Goal: Check status: Check status

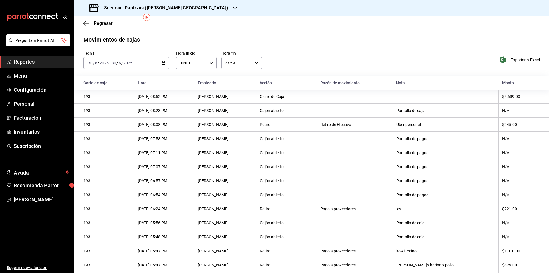
scroll to position [22, 0]
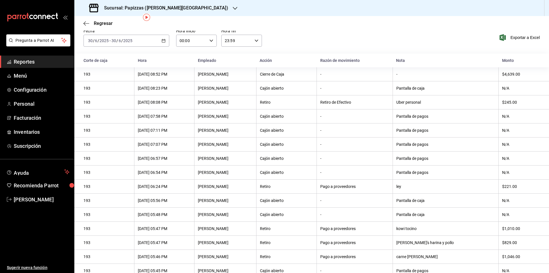
click at [164, 40] on icon "button" at bounding box center [164, 41] width 4 height 4
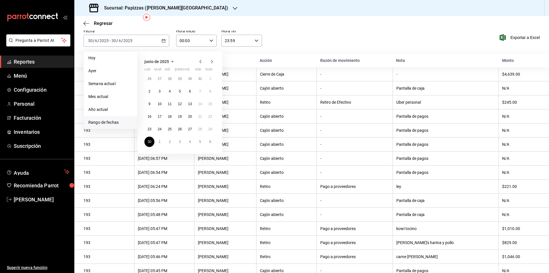
click at [211, 60] on icon "button" at bounding box center [212, 61] width 2 height 3
click at [161, 78] on button "1" at bounding box center [159, 81] width 10 height 10
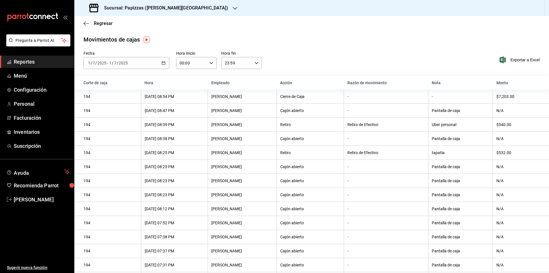
click at [162, 62] on icon "button" at bounding box center [164, 63] width 4 height 4
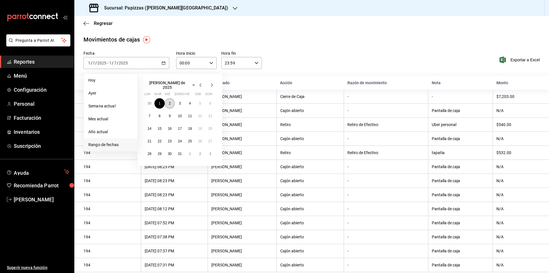
click at [172, 102] on button "2" at bounding box center [170, 103] width 10 height 10
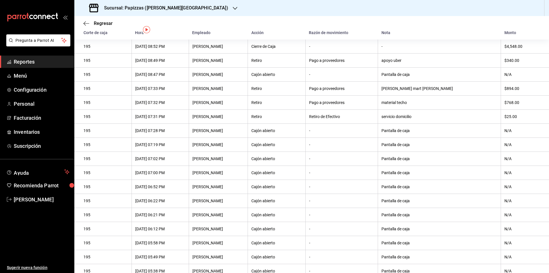
scroll to position [3, 0]
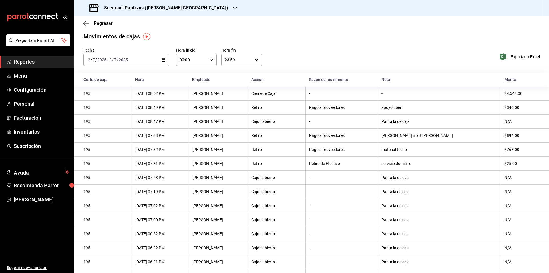
click at [163, 60] on icon "button" at bounding box center [164, 60] width 4 height 4
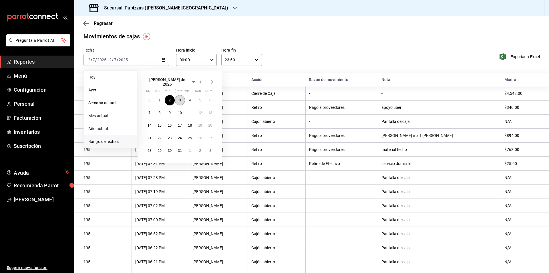
click at [176, 100] on button "3" at bounding box center [180, 100] width 10 height 10
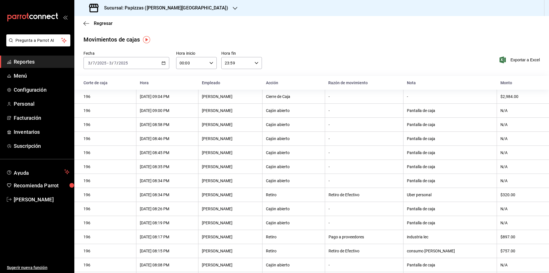
click at [162, 61] on icon "button" at bounding box center [164, 63] width 4 height 4
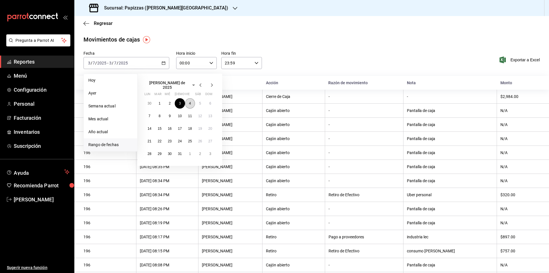
click at [191, 100] on button "4" at bounding box center [190, 103] width 10 height 10
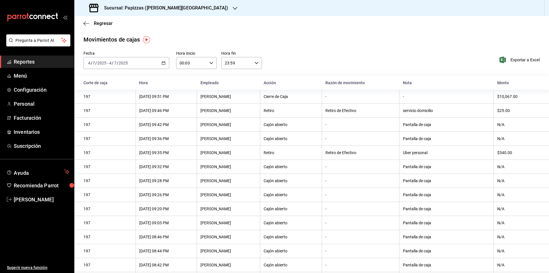
click at [164, 64] on \(Stroke\) "button" at bounding box center [163, 62] width 3 height 3
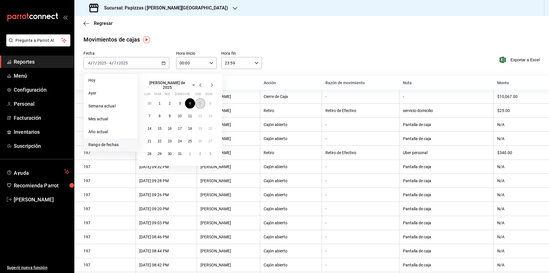
click at [199, 102] on abbr "5" at bounding box center [200, 103] width 2 height 4
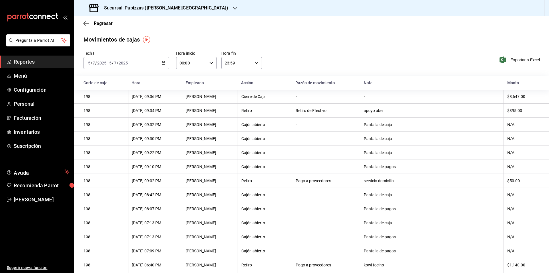
click at [162, 62] on icon "button" at bounding box center [164, 63] width 4 height 4
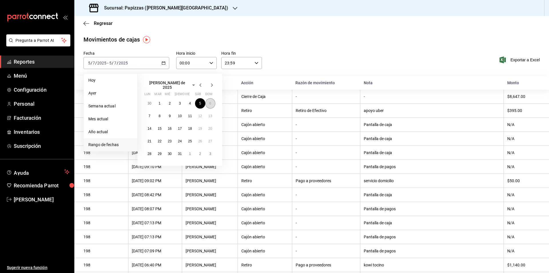
click at [211, 101] on abbr "6" at bounding box center [210, 103] width 2 height 4
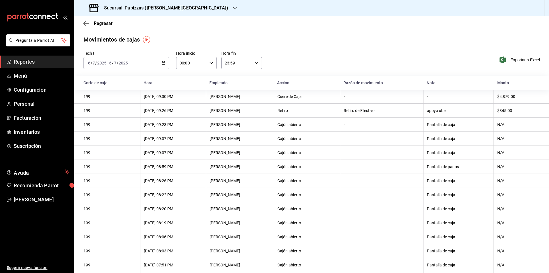
click at [164, 64] on \(Stroke\) "button" at bounding box center [163, 62] width 3 height 3
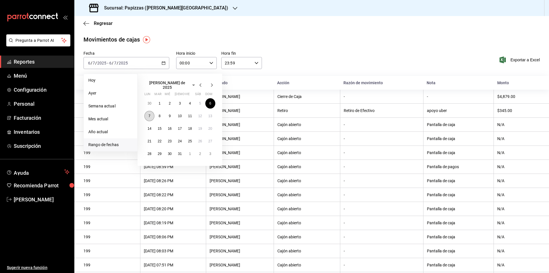
click at [149, 114] on abbr "7" at bounding box center [149, 116] width 2 height 4
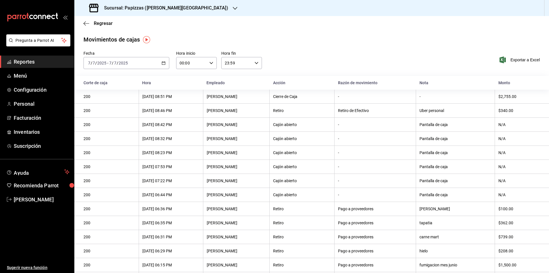
click at [163, 63] on icon "button" at bounding box center [164, 63] width 4 height 4
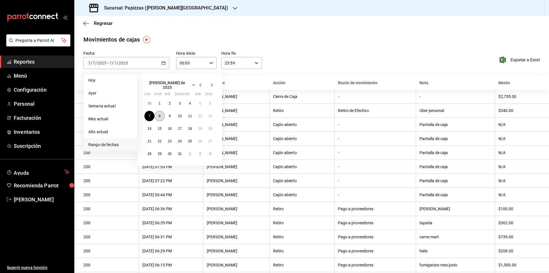
click at [162, 116] on button "8" at bounding box center [159, 116] width 10 height 10
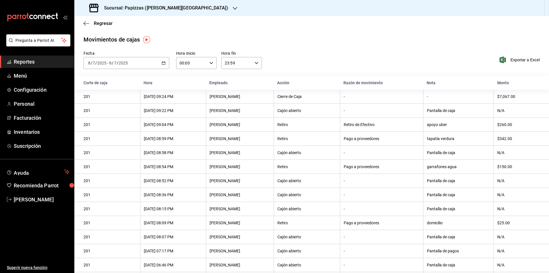
click at [163, 63] on icon "button" at bounding box center [164, 63] width 4 height 4
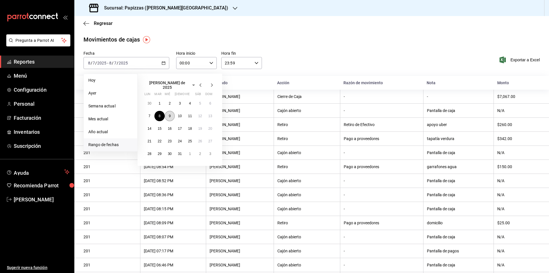
click at [167, 114] on button "9" at bounding box center [170, 116] width 10 height 10
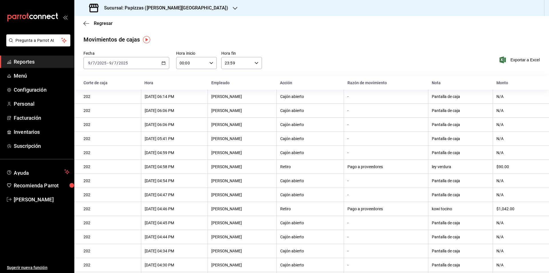
click at [162, 65] on icon "button" at bounding box center [164, 63] width 4 height 4
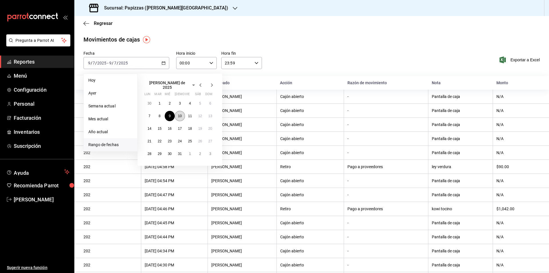
click at [176, 113] on button "10" at bounding box center [180, 116] width 10 height 10
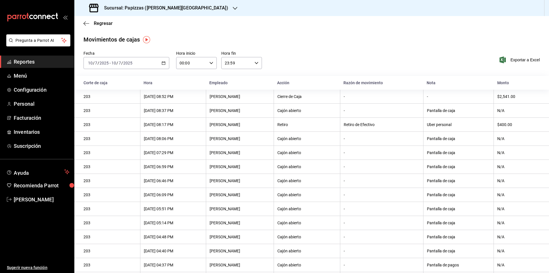
click at [162, 65] on div "[DATE] [DATE] - [DATE] [DATE]" at bounding box center [127, 63] width 86 height 12
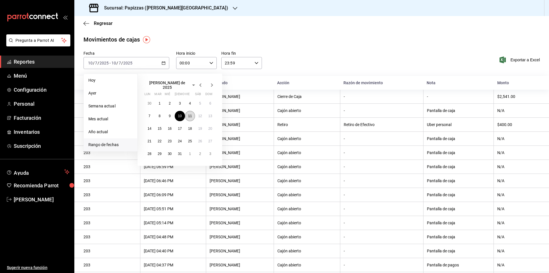
click at [189, 114] on abbr "11" at bounding box center [190, 116] width 4 height 4
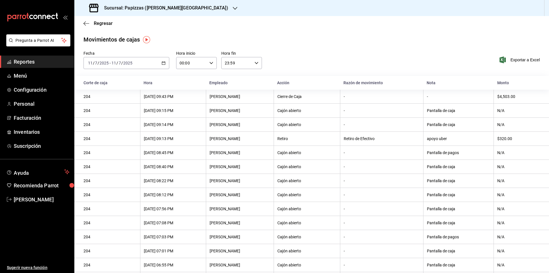
click at [164, 63] on icon "button" at bounding box center [164, 63] width 4 height 4
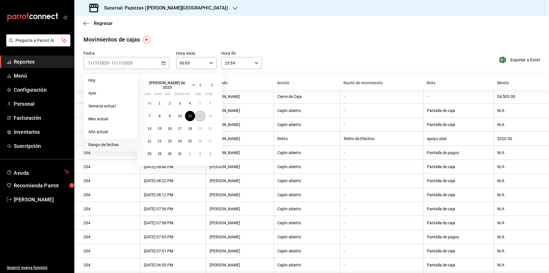
click at [198, 116] on button "12" at bounding box center [200, 116] width 10 height 10
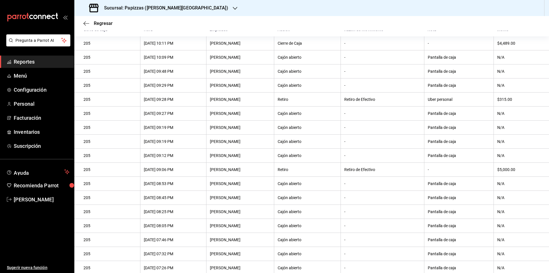
scroll to position [21, 0]
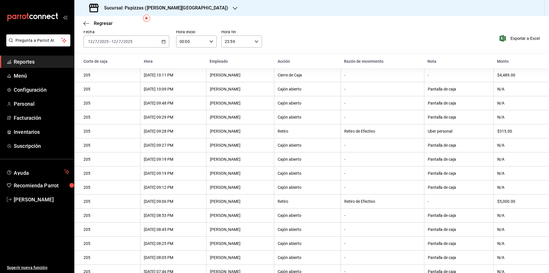
click at [165, 42] on div "[DATE] [DATE] - [DATE] [DATE]" at bounding box center [127, 41] width 86 height 12
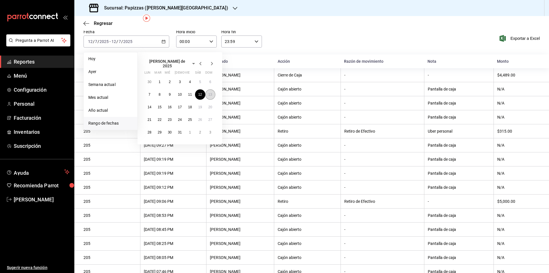
click at [210, 94] on button "13" at bounding box center [210, 94] width 10 height 10
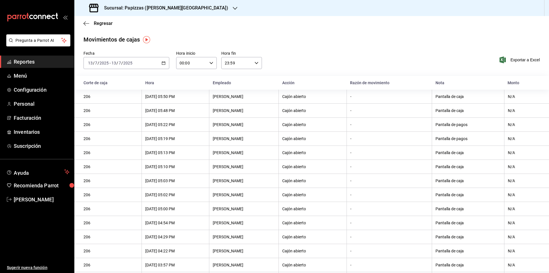
click at [163, 61] on icon "button" at bounding box center [164, 63] width 4 height 4
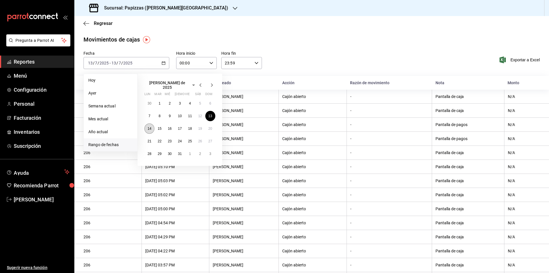
click at [151, 127] on abbr "14" at bounding box center [150, 128] width 4 height 4
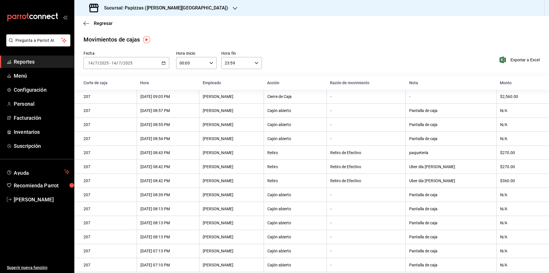
click at [163, 62] on \(Stroke\) "button" at bounding box center [163, 62] width 3 height 3
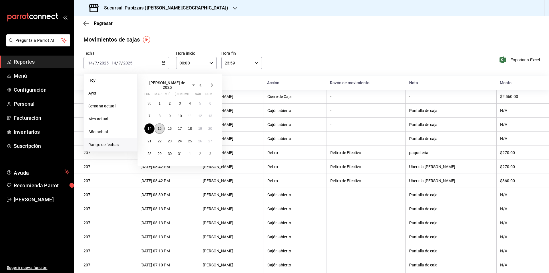
click at [162, 126] on button "15" at bounding box center [159, 128] width 10 height 10
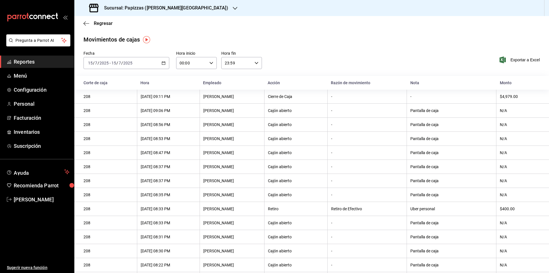
click at [163, 65] on div "[DATE] [DATE] - [DATE] [DATE]" at bounding box center [127, 63] width 86 height 12
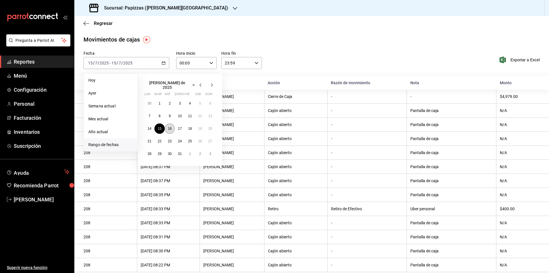
click at [168, 123] on button "16" at bounding box center [170, 128] width 10 height 10
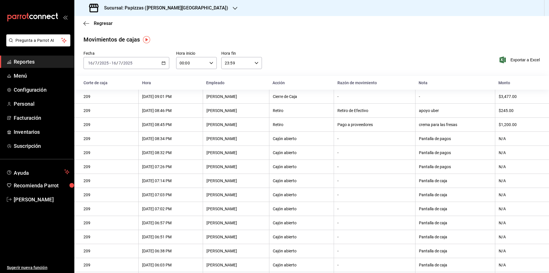
click at [164, 63] on \(Stroke\) "button" at bounding box center [163, 62] width 3 height 0
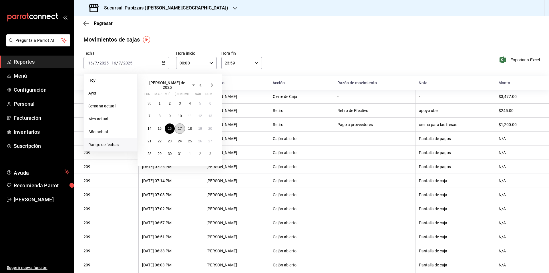
click at [178, 126] on button "17" at bounding box center [180, 128] width 10 height 10
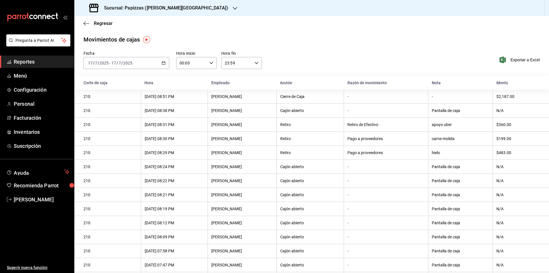
click at [163, 64] on icon "button" at bounding box center [164, 63] width 4 height 4
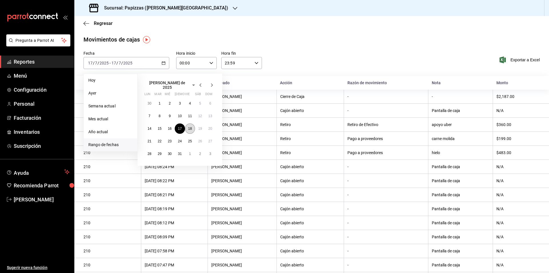
click at [192, 127] on button "18" at bounding box center [190, 128] width 10 height 10
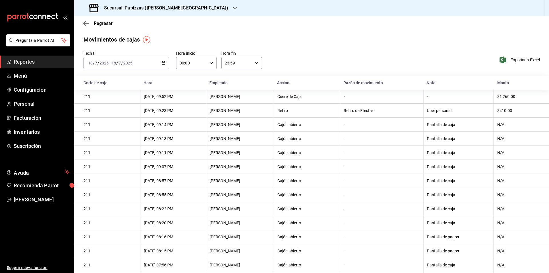
click at [162, 63] on icon "button" at bounding box center [164, 63] width 4 height 4
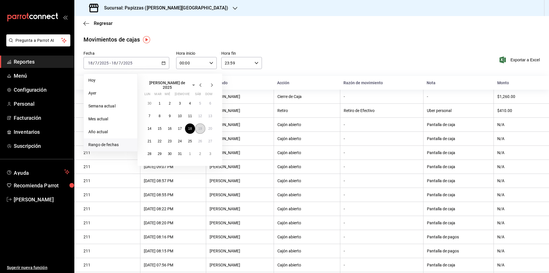
click at [203, 124] on button "19" at bounding box center [200, 128] width 10 height 10
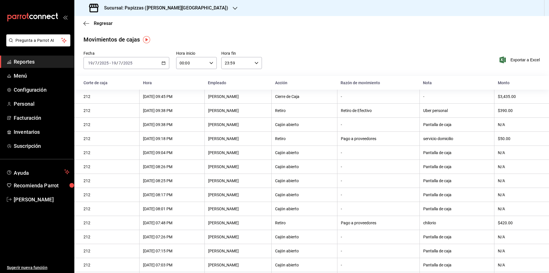
click at [164, 62] on 314 "button" at bounding box center [163, 62] width 3 height 3
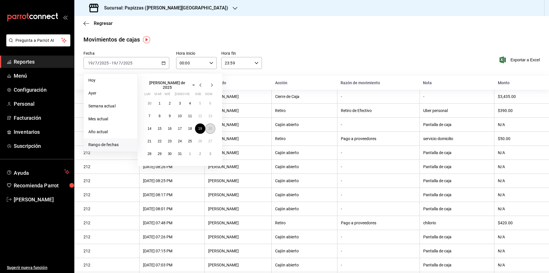
click at [210, 126] on abbr "20" at bounding box center [211, 128] width 4 height 4
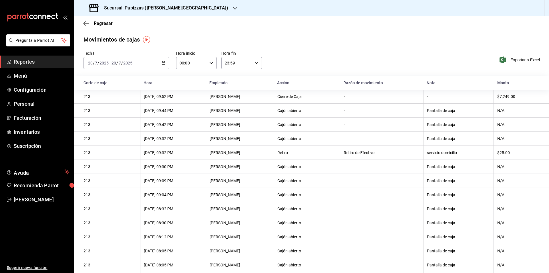
click at [163, 62] on icon "button" at bounding box center [164, 63] width 4 height 4
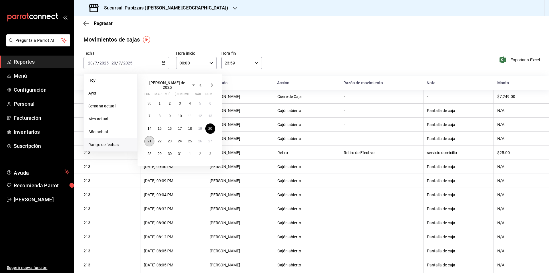
click at [150, 140] on abbr "21" at bounding box center [150, 141] width 4 height 4
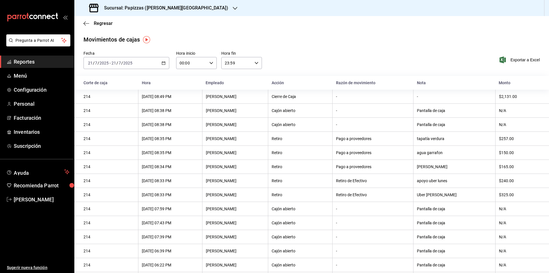
click at [163, 63] on icon "button" at bounding box center [164, 63] width 4 height 4
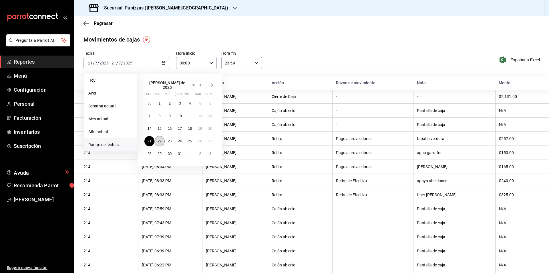
click at [157, 137] on button "22" at bounding box center [159, 141] width 10 height 10
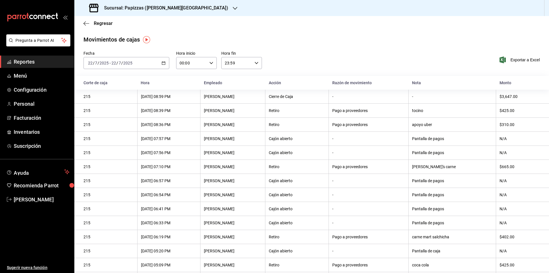
click at [162, 63] on icon "button" at bounding box center [164, 63] width 4 height 4
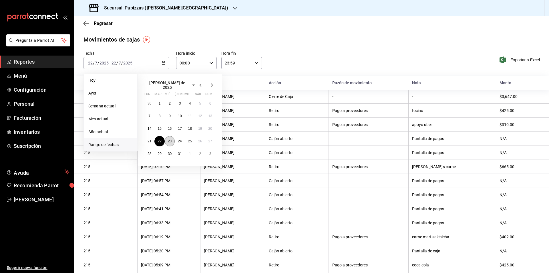
click at [169, 139] on abbr "23" at bounding box center [170, 141] width 4 height 4
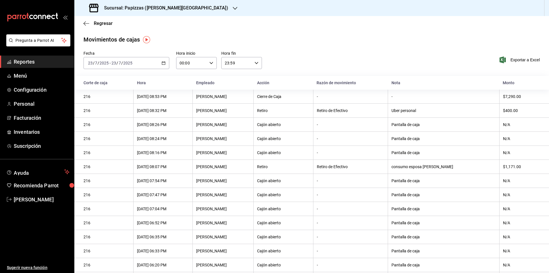
click at [161, 60] on div "[DATE] [DATE] - [DATE] [DATE]" at bounding box center [127, 63] width 86 height 12
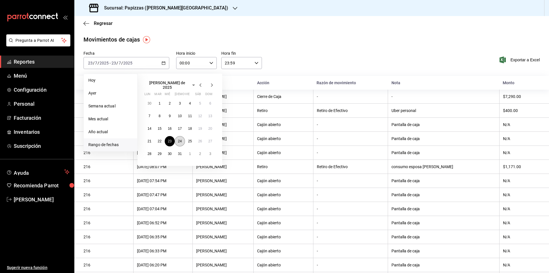
click at [182, 140] on button "24" at bounding box center [180, 141] width 10 height 10
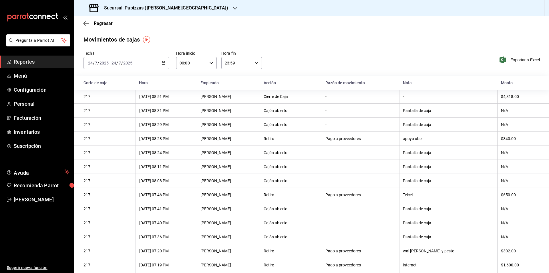
click at [162, 61] on icon "button" at bounding box center [164, 63] width 4 height 4
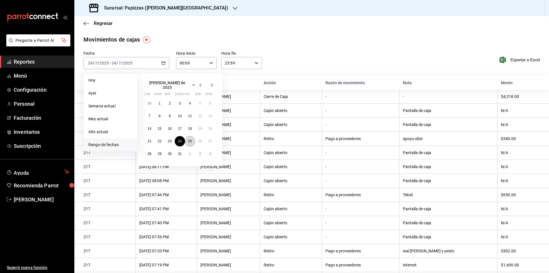
click at [190, 136] on button "25" at bounding box center [190, 141] width 10 height 10
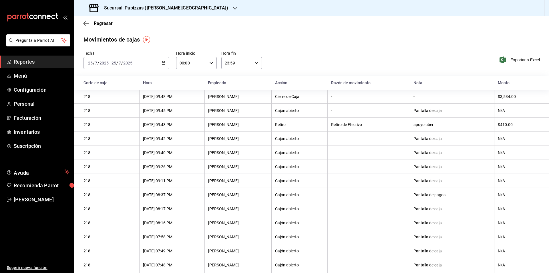
click at [510, 125] on div "$410.00" at bounding box center [519, 124] width 42 height 5
drag, startPoint x: 508, startPoint y: 124, endPoint x: 493, endPoint y: 126, distance: 15.3
click at [495, 126] on th "$410.00" at bounding box center [522, 125] width 55 height 14
drag, startPoint x: 509, startPoint y: 124, endPoint x: 492, endPoint y: 124, distance: 17.4
click at [495, 124] on th "$410.00" at bounding box center [522, 125] width 55 height 14
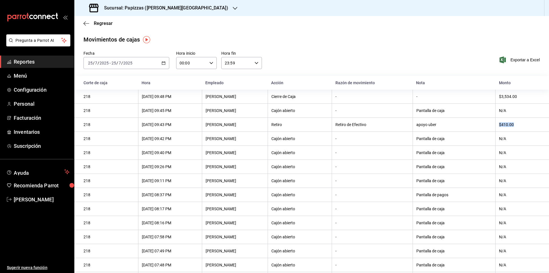
click at [164, 61] on icon "button" at bounding box center [164, 63] width 4 height 4
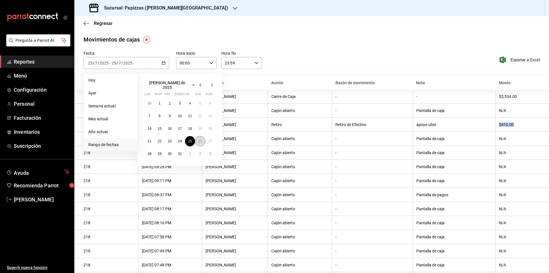
click at [201, 141] on button "26" at bounding box center [200, 141] width 10 height 10
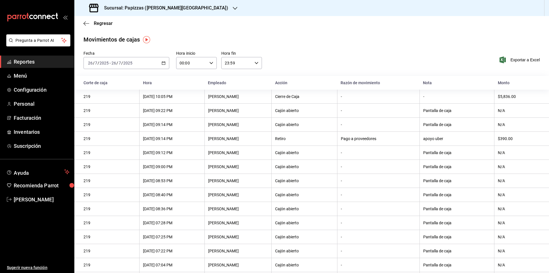
click at [160, 64] on div "[DATE] [DATE] - [DATE] [DATE]" at bounding box center [127, 63] width 86 height 12
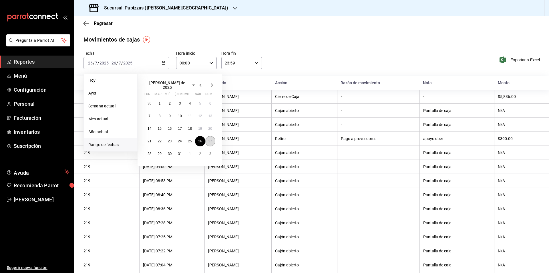
click at [208, 137] on button "27" at bounding box center [210, 141] width 10 height 10
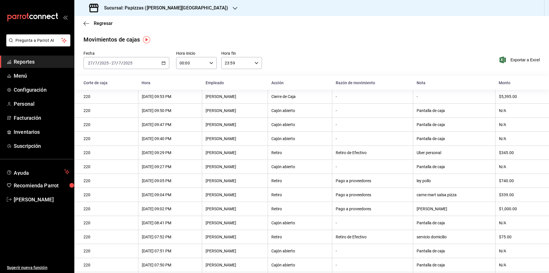
click at [160, 64] on div "[DATE] [DATE] - [DATE] [DATE]" at bounding box center [127, 63] width 86 height 12
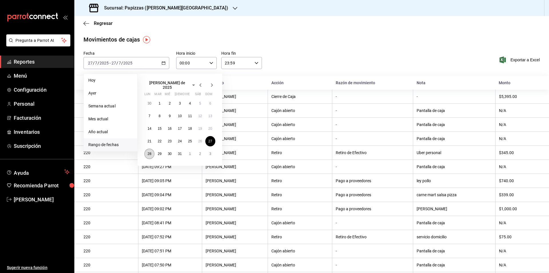
click at [149, 152] on abbr "28" at bounding box center [150, 154] width 4 height 4
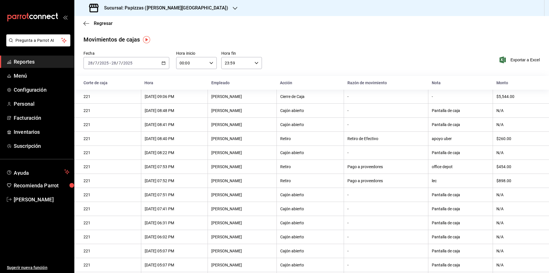
click at [163, 62] on icon "button" at bounding box center [164, 63] width 4 height 4
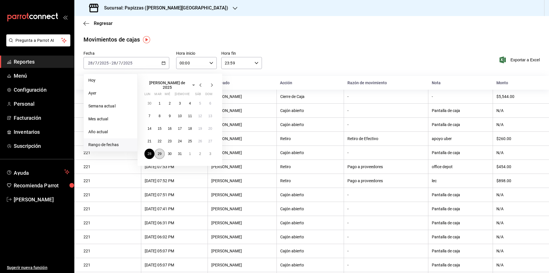
click at [161, 152] on abbr "29" at bounding box center [160, 154] width 4 height 4
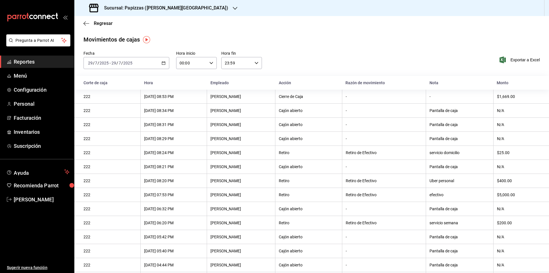
click at [164, 61] on icon "button" at bounding box center [164, 63] width 4 height 4
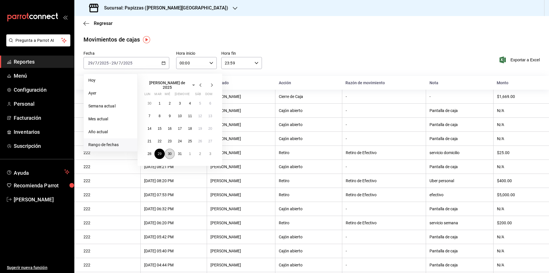
click at [169, 152] on abbr "30" at bounding box center [170, 154] width 4 height 4
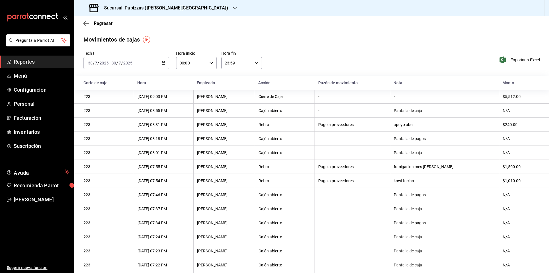
click at [162, 61] on icon "button" at bounding box center [164, 63] width 4 height 4
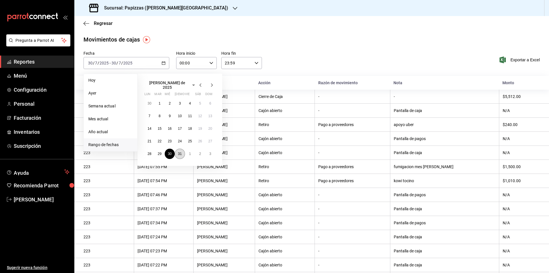
click at [178, 152] on abbr "31" at bounding box center [180, 154] width 4 height 4
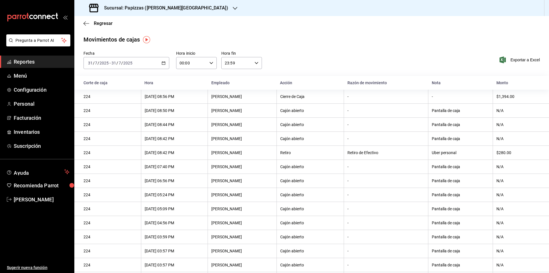
click at [422, 50] on div "Movimientos [PERSON_NAME] Fecha [DATE] [DATE] - [DATE] [DATE] Hora inicio 00:00…" at bounding box center [311, 175] width 475 height 281
